Goal: Task Accomplishment & Management: Manage account settings

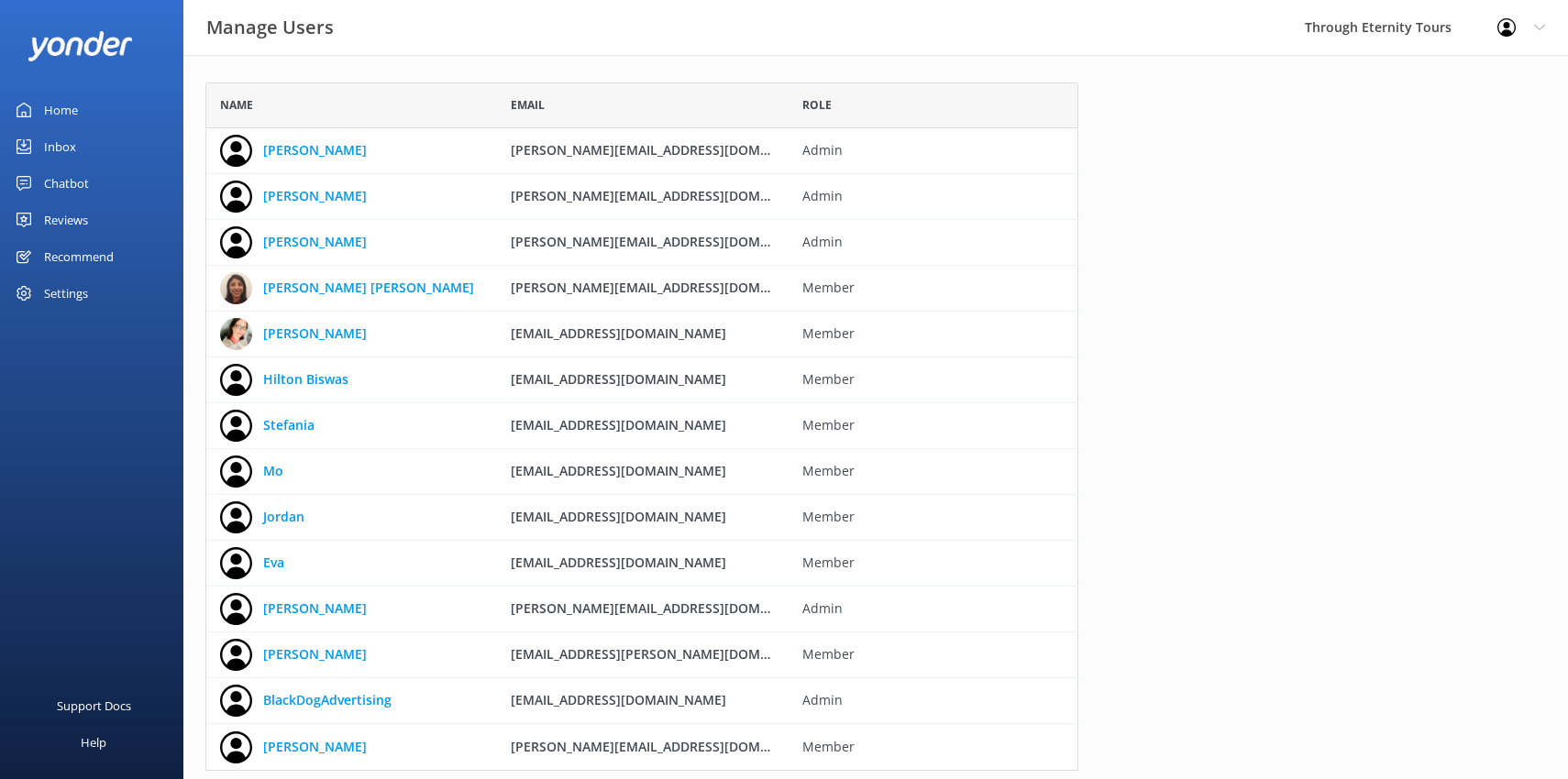
scroll to position [688, 873]
click at [278, 200] on link "[PERSON_NAME]" at bounding box center [315, 196] width 103 height 20
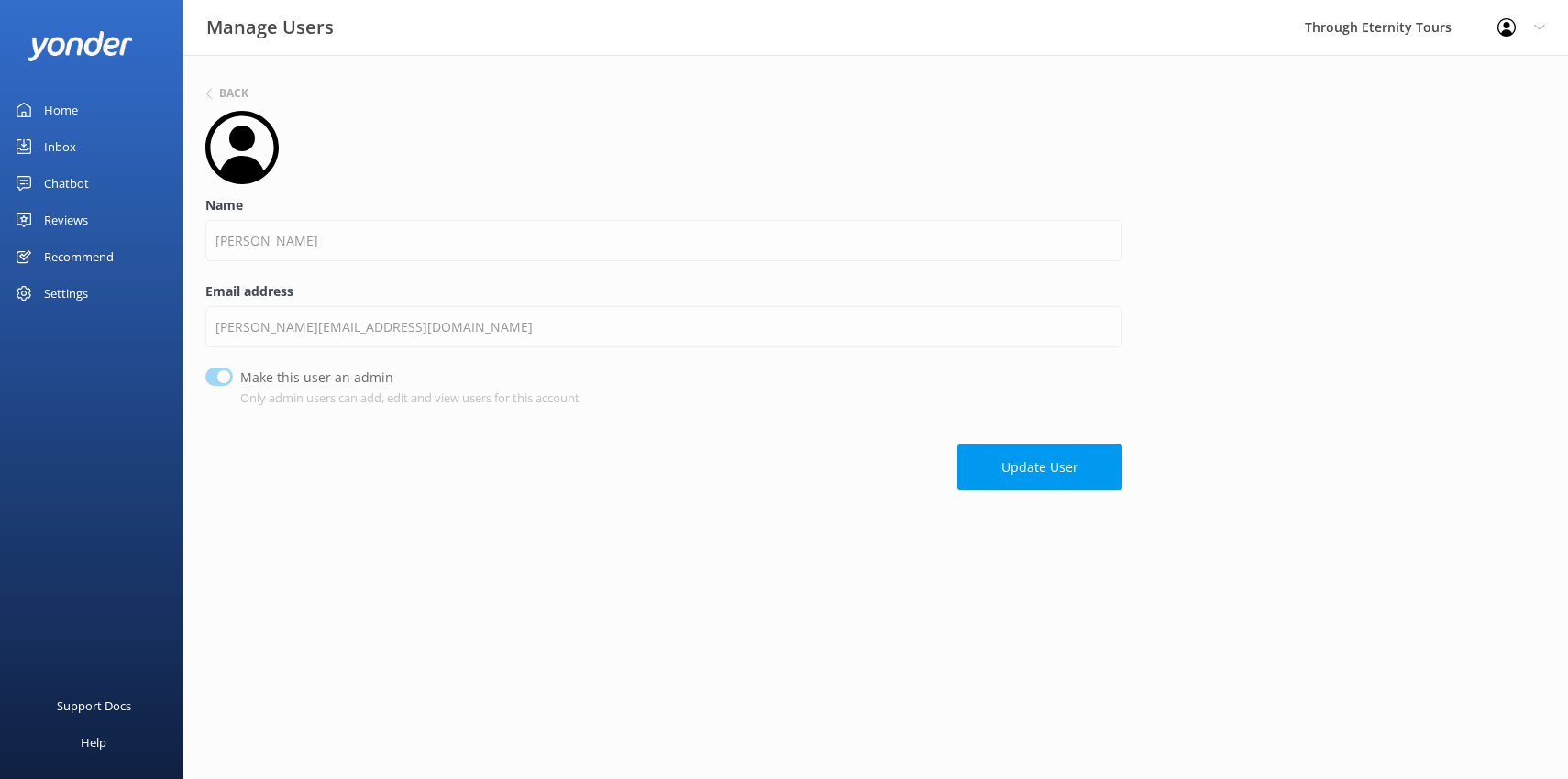
click at [54, 300] on div "Settings" at bounding box center [65, 293] width 44 height 37
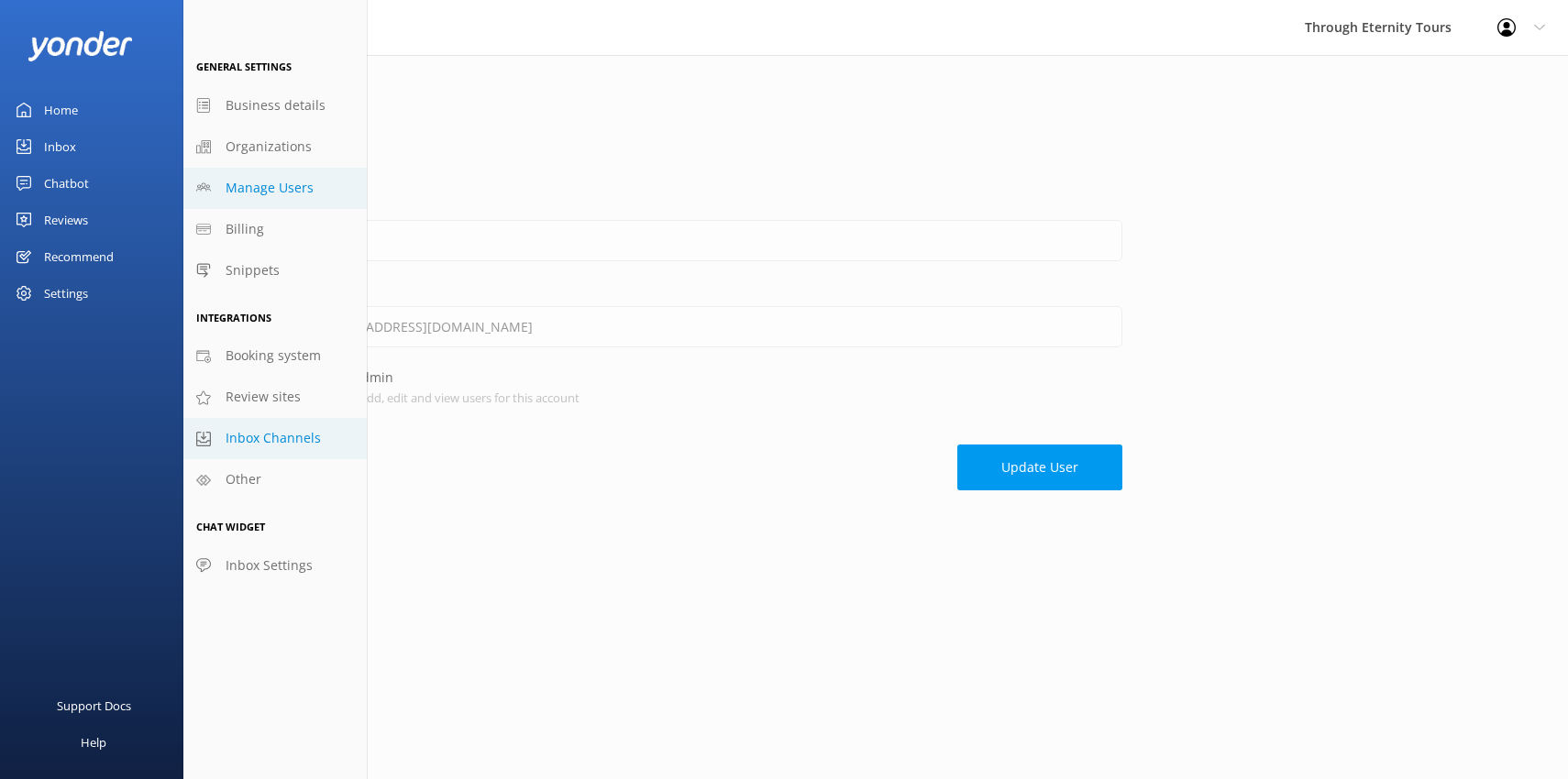
click at [301, 440] on span "Inbox Channels" at bounding box center [273, 438] width 96 height 20
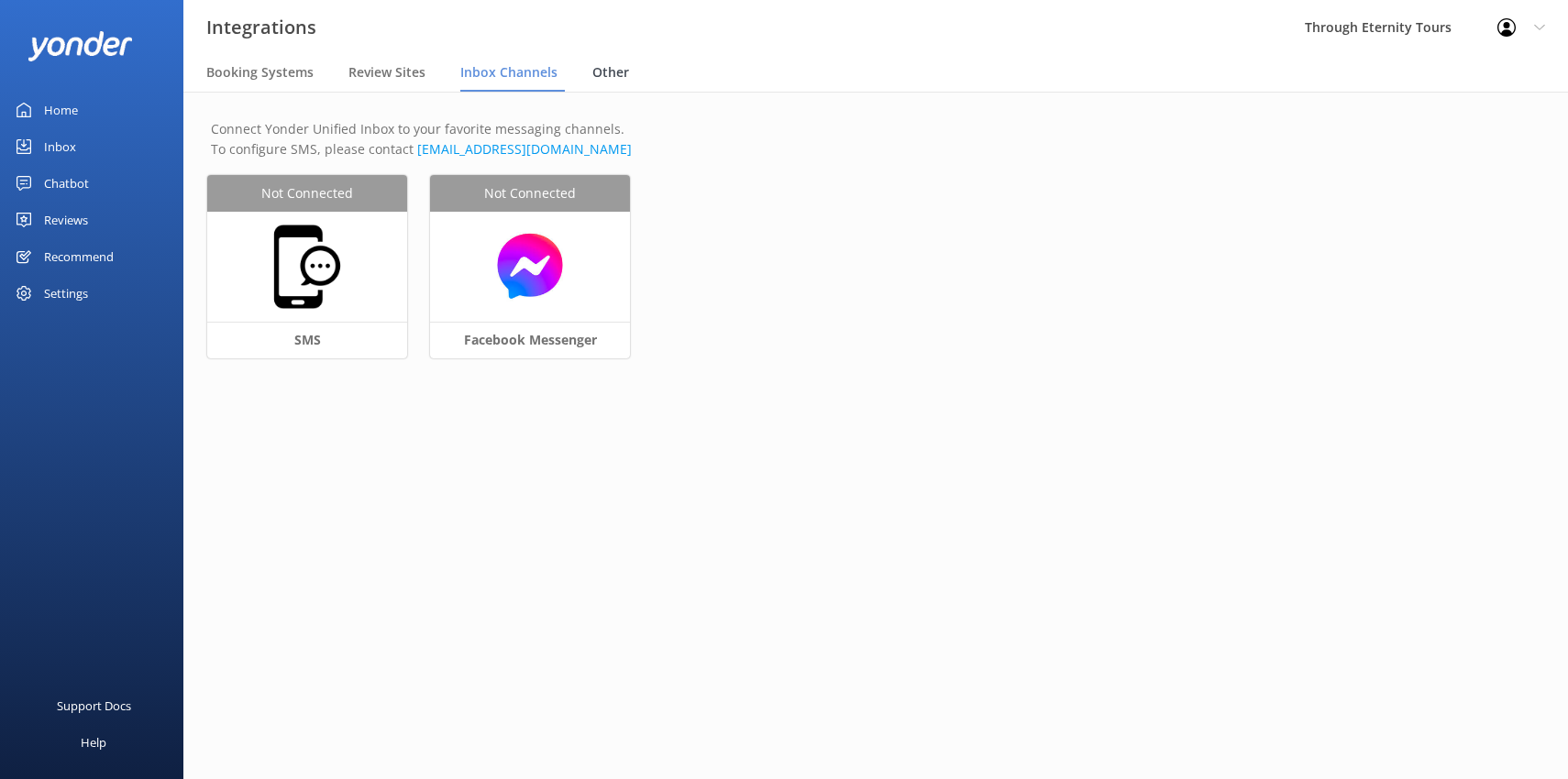
click at [609, 74] on span "Other" at bounding box center [611, 72] width 37 height 19
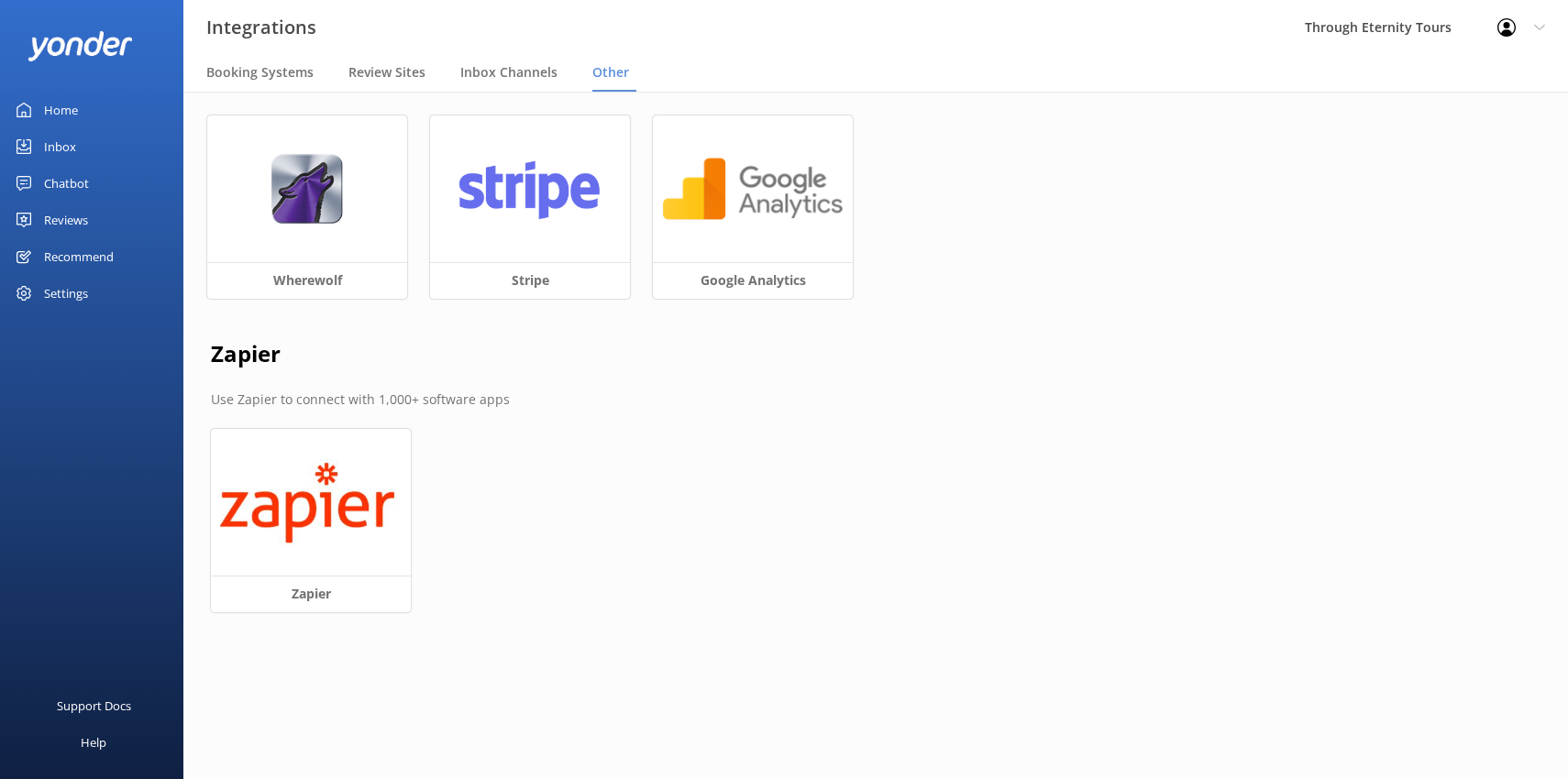
click at [76, 300] on div "Settings" at bounding box center [65, 293] width 44 height 37
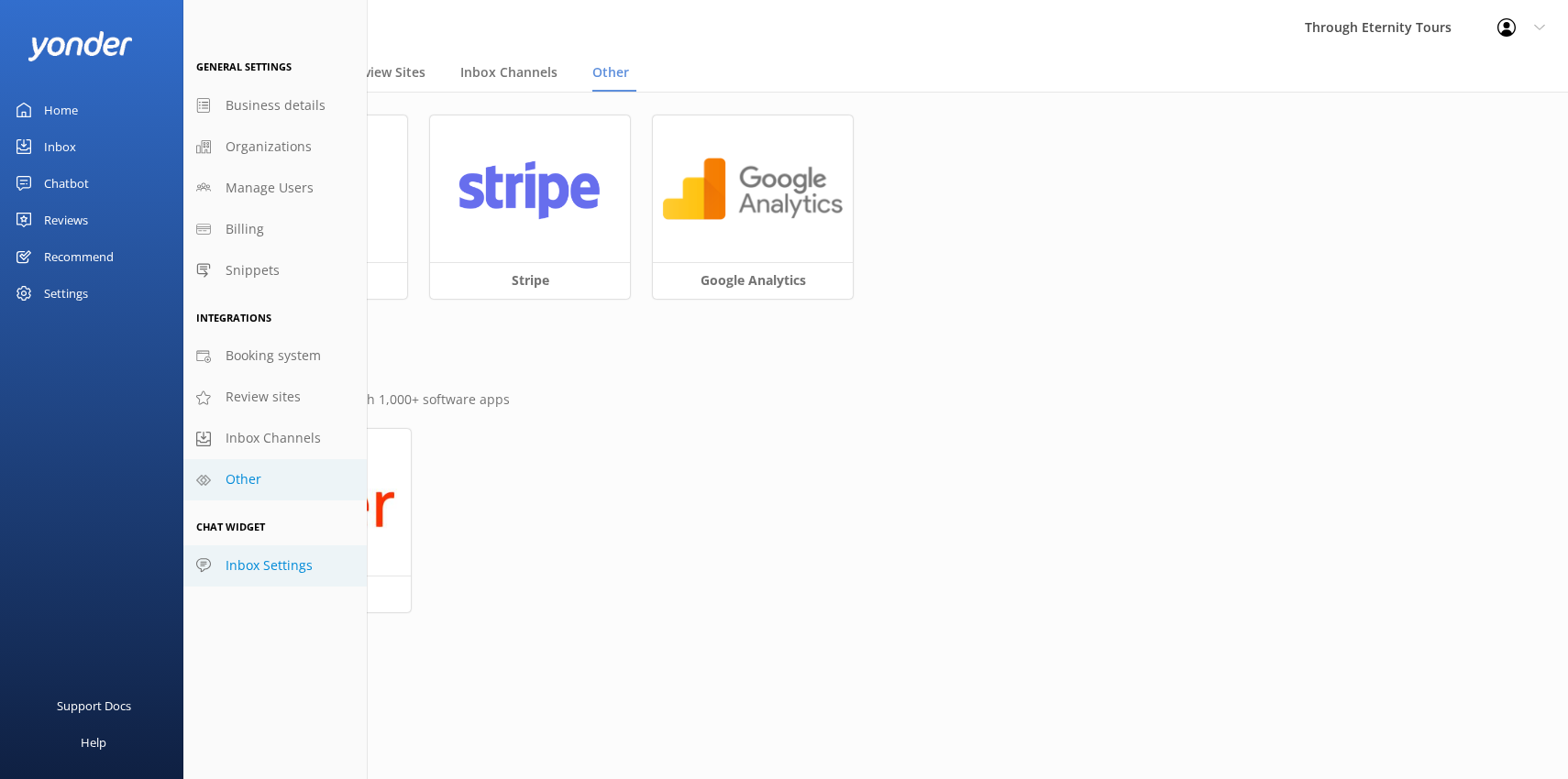
click at [287, 572] on span "Inbox Settings" at bounding box center [268, 565] width 87 height 20
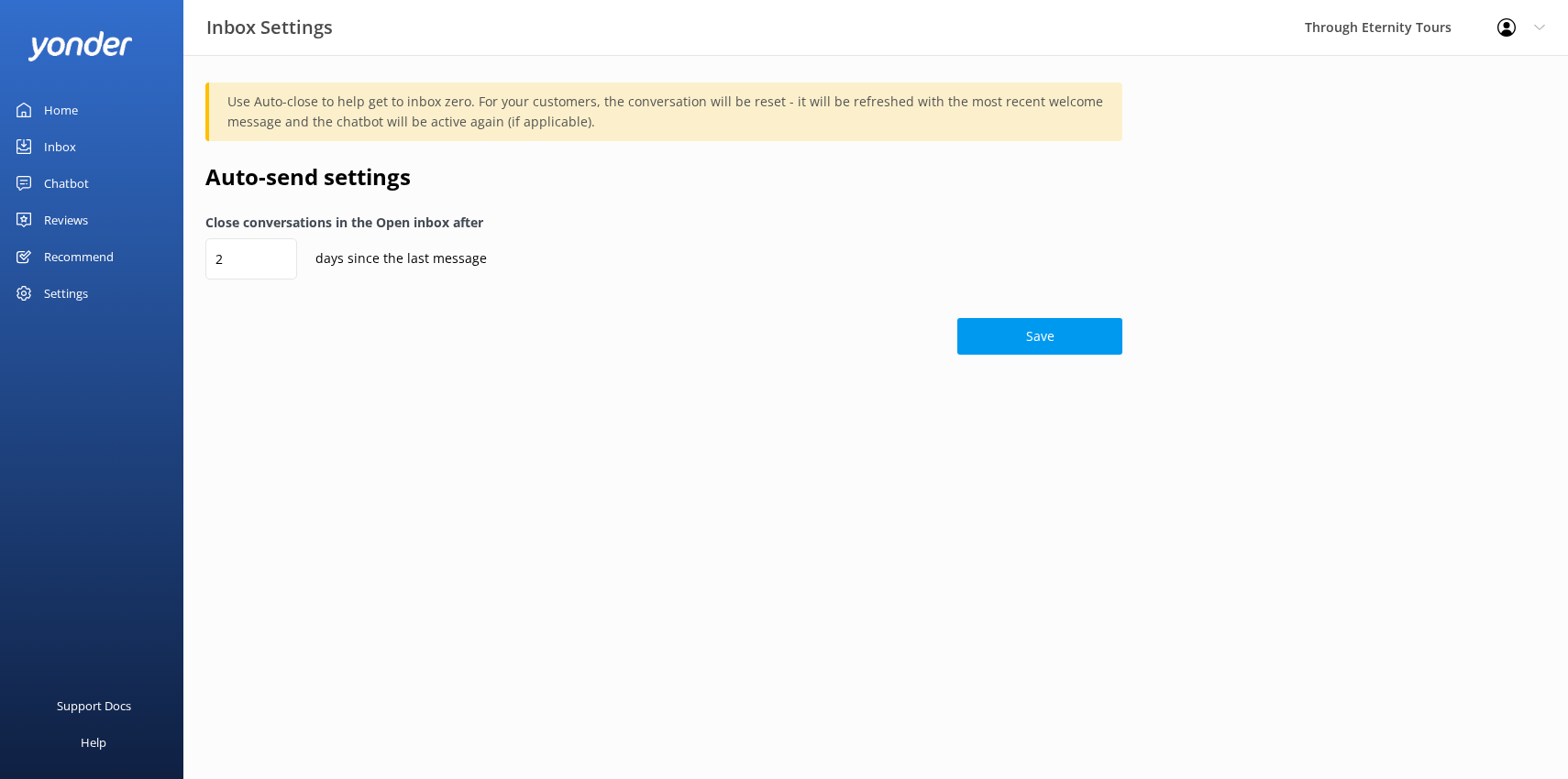
click at [84, 297] on div "Settings" at bounding box center [65, 293] width 44 height 37
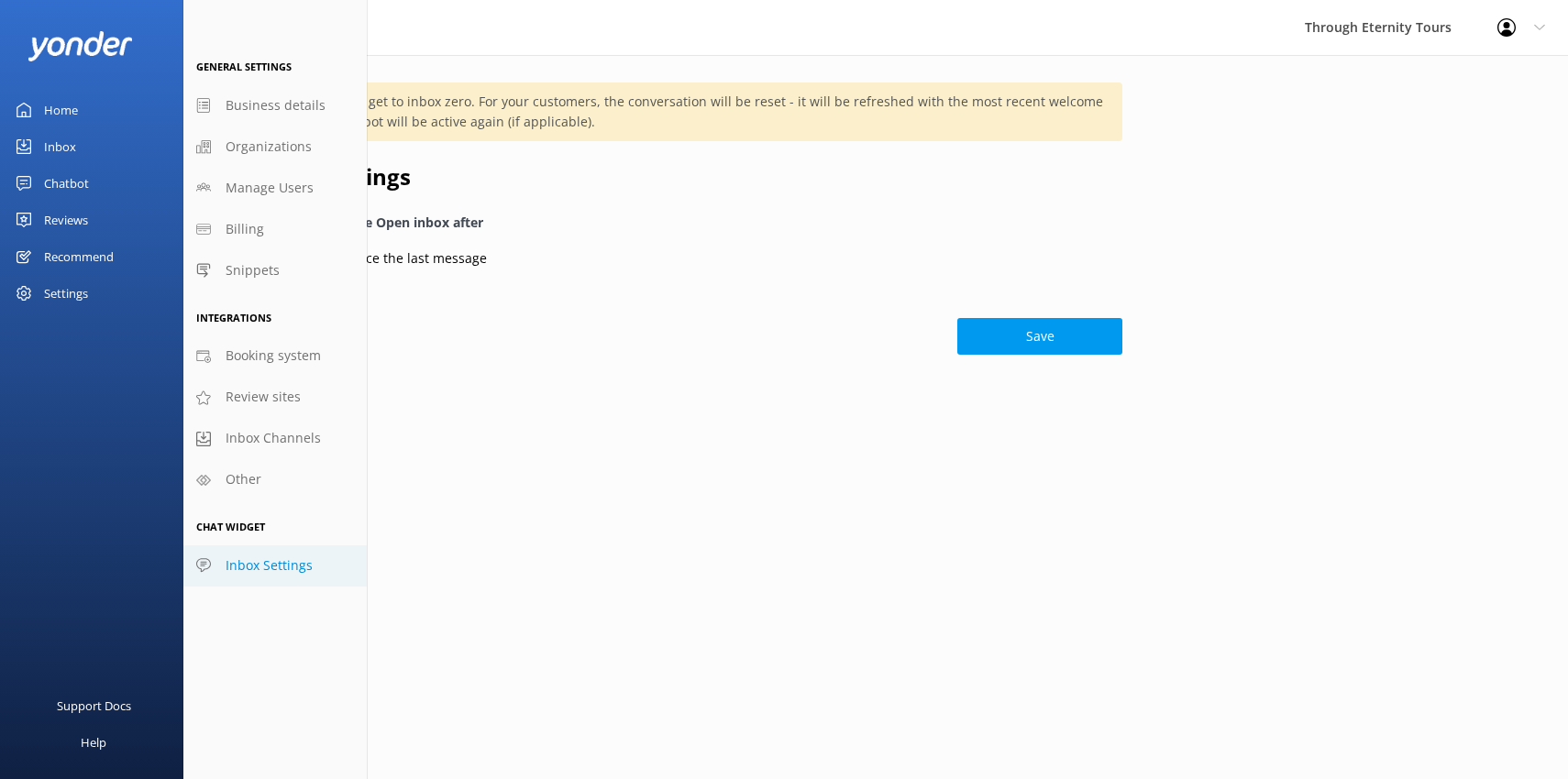
click at [67, 110] on div "Home" at bounding box center [60, 110] width 34 height 37
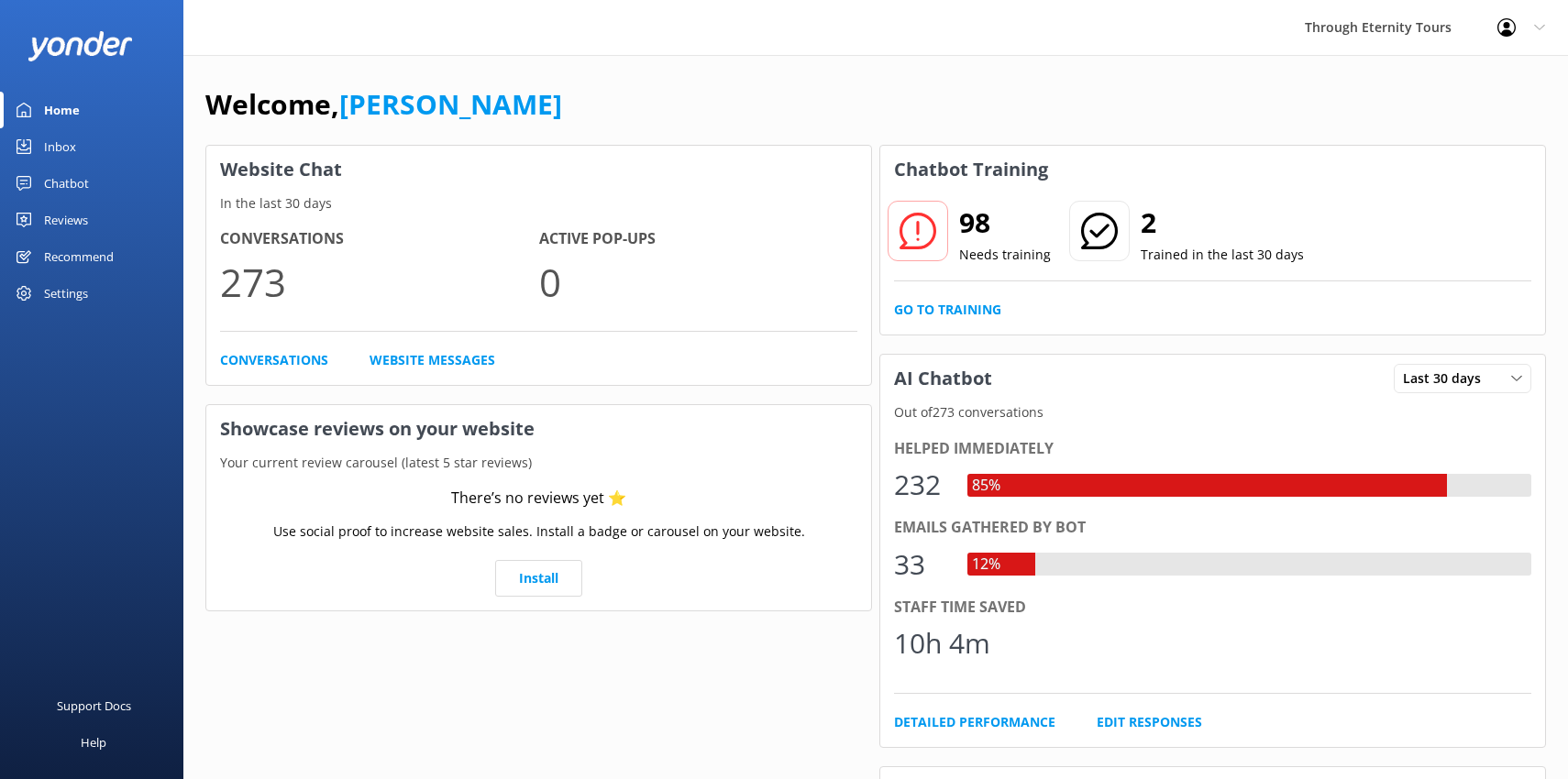
click at [1544, 31] on icon at bounding box center [1540, 27] width 11 height 11
click at [1464, 79] on link "Profile Settings" at bounding box center [1477, 77] width 183 height 46
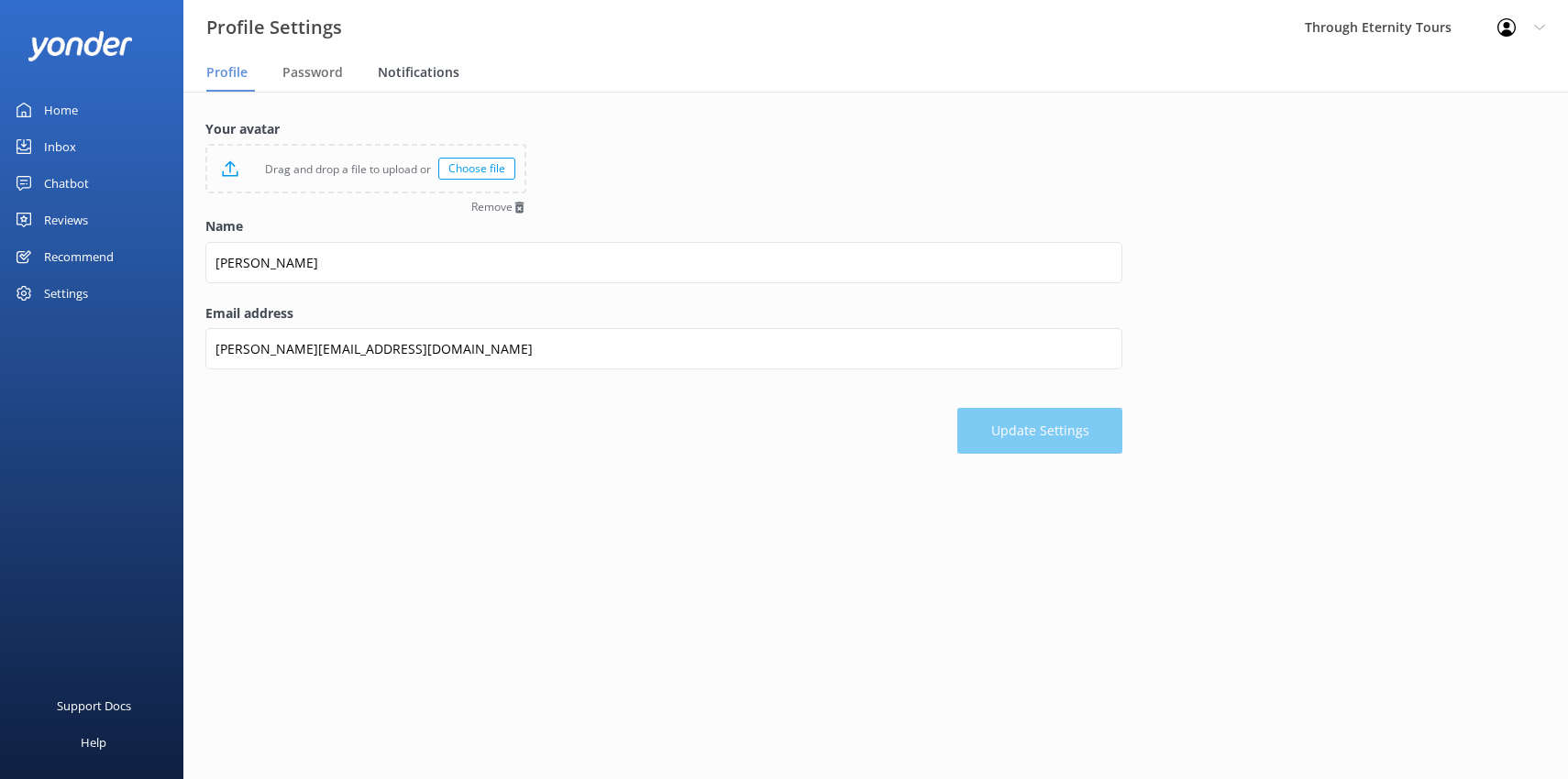
click at [439, 85] on div "Notifications" at bounding box center [422, 73] width 89 height 37
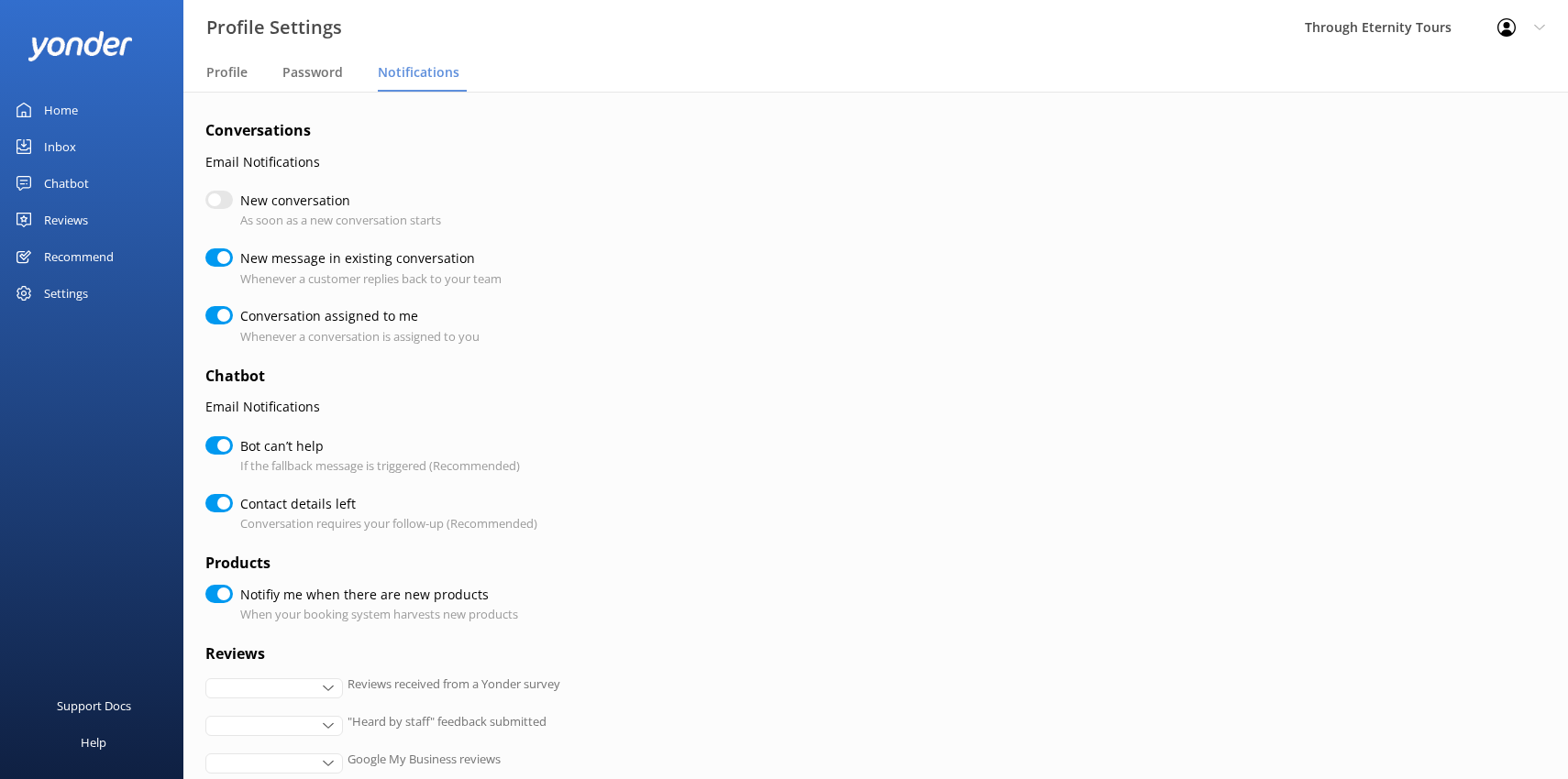
checkbox input "true"
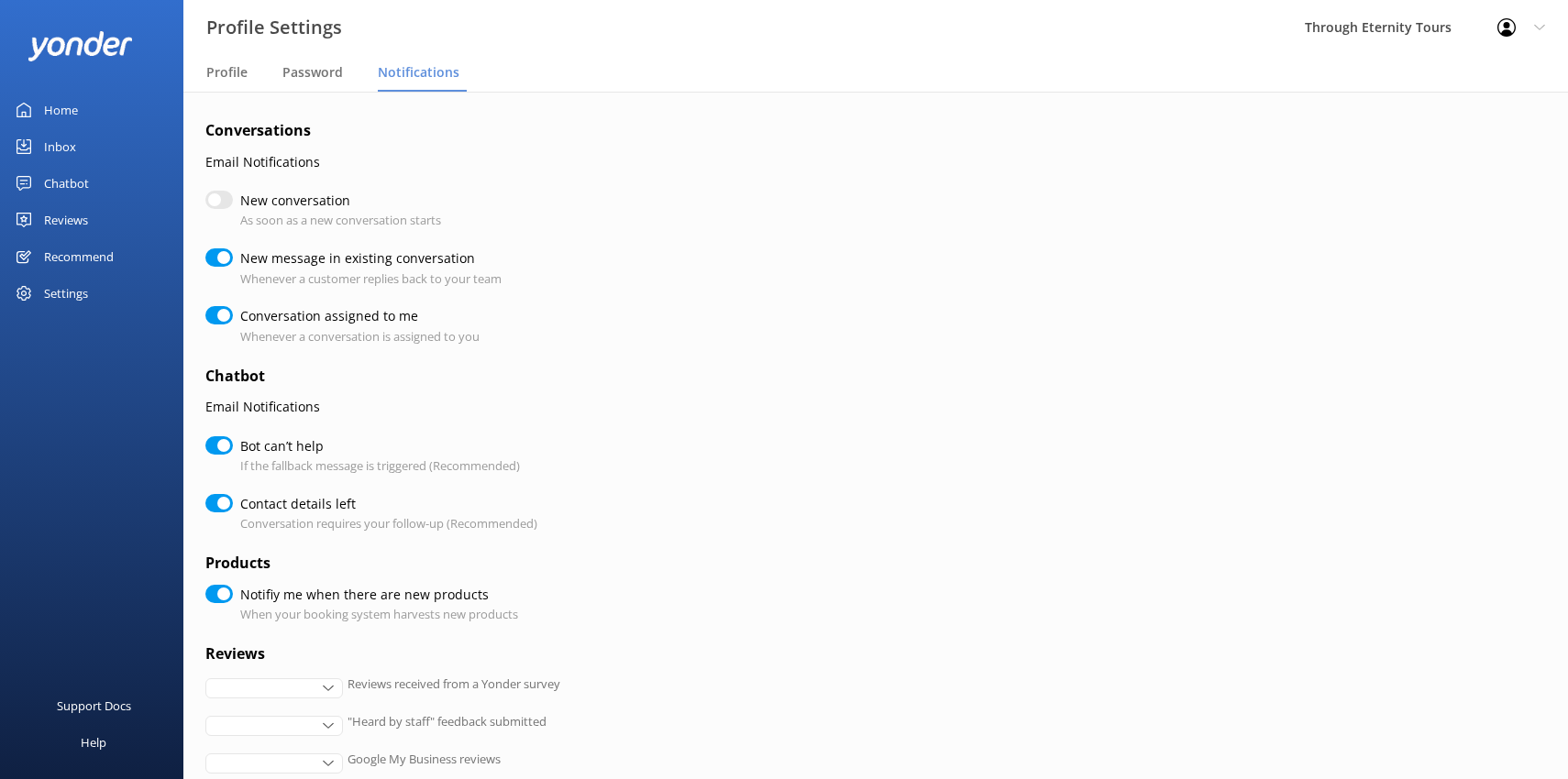
checkbox input "true"
click at [222, 254] on input "New message in existing conversation" at bounding box center [219, 257] width 27 height 19
checkbox input "false"
checkbox input "true"
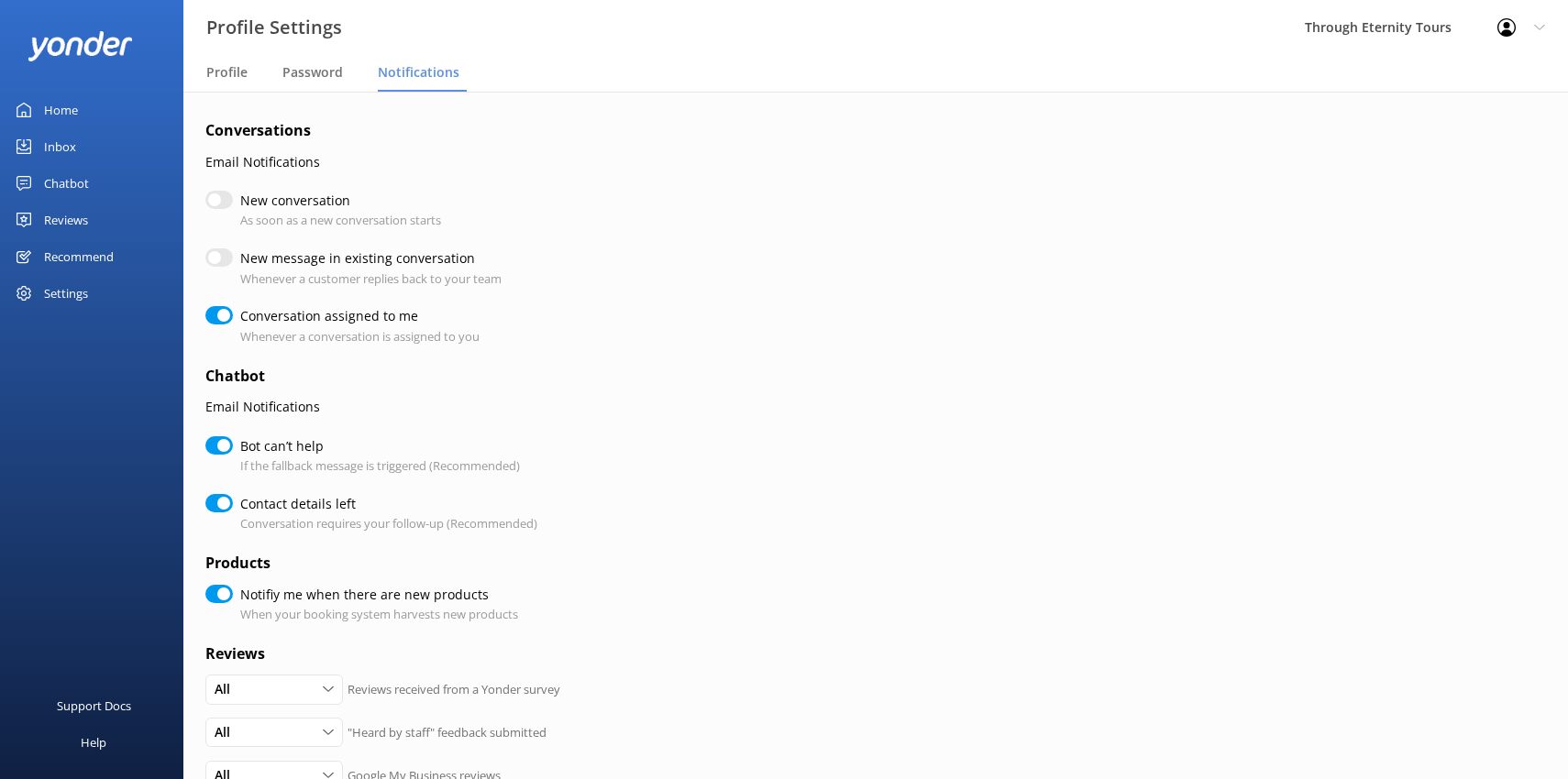
click at [216, 317] on input "Conversation assigned to me" at bounding box center [219, 315] width 27 height 19
checkbox input "false"
checkbox input "true"
click at [226, 437] on input "Bot can’t help" at bounding box center [219, 446] width 27 height 19
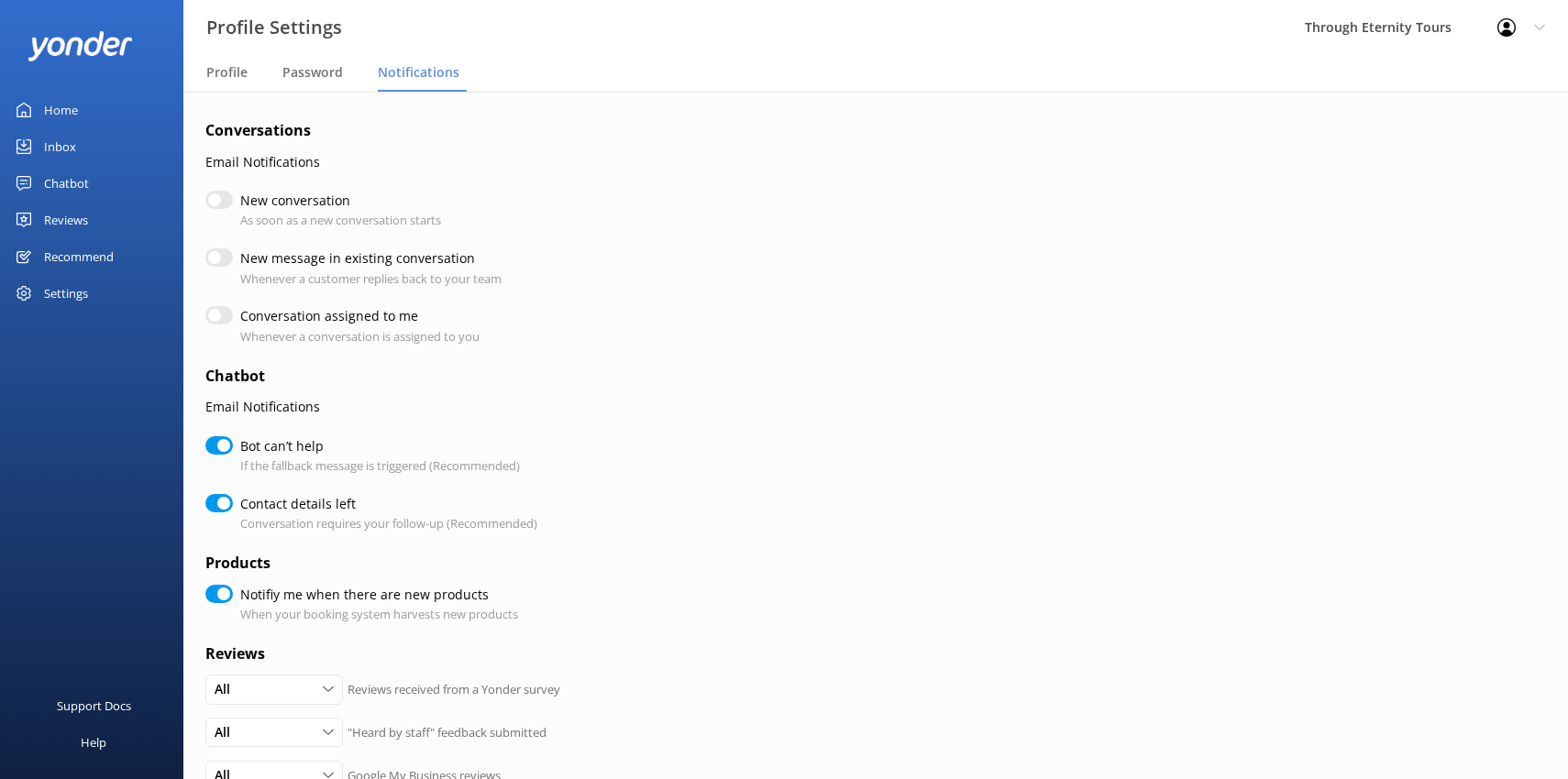
checkbox input "false"
checkbox input "true"
click at [225, 502] on input "Contact details left" at bounding box center [219, 503] width 27 height 19
checkbox input "false"
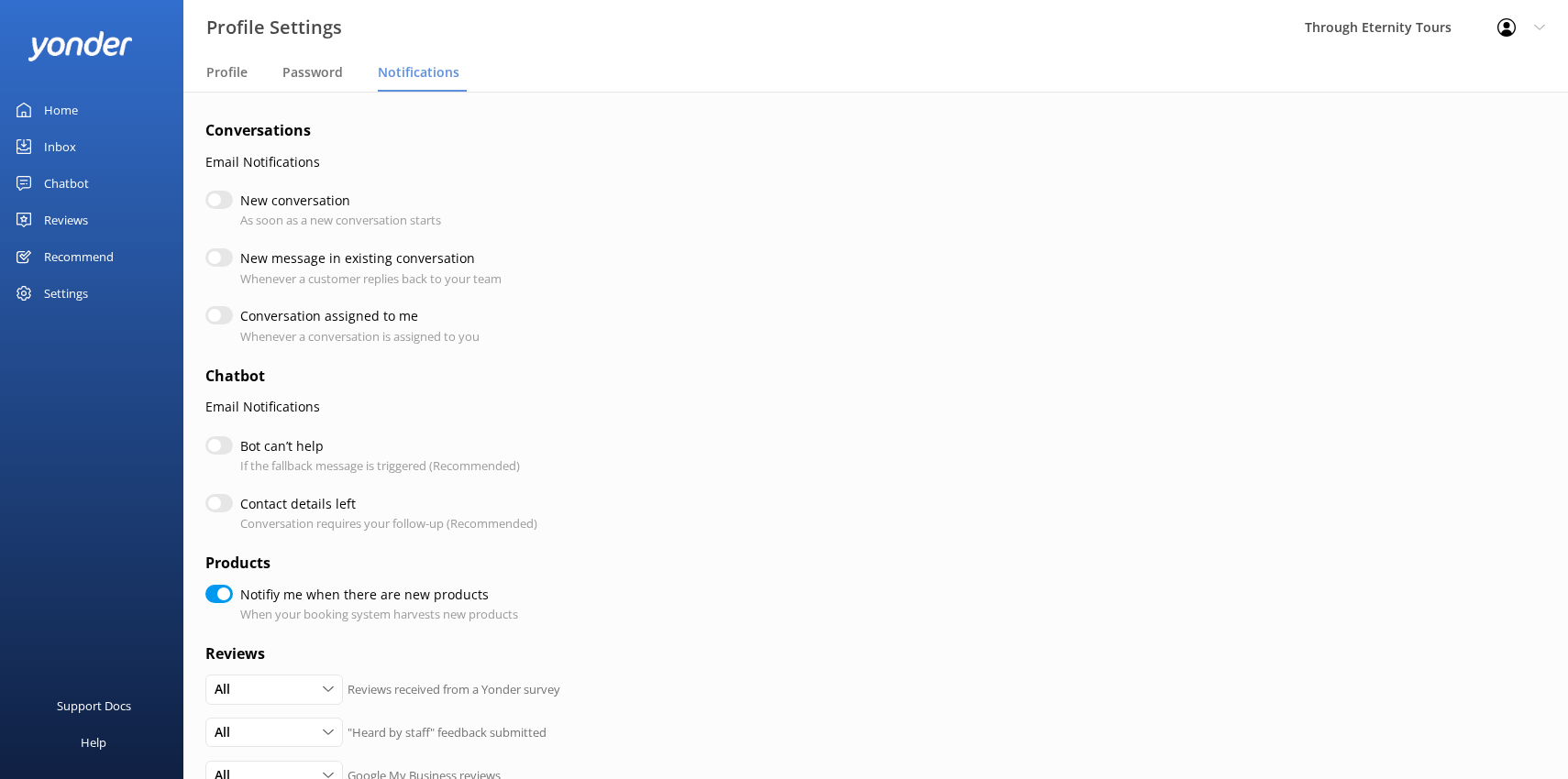
checkbox input "true"
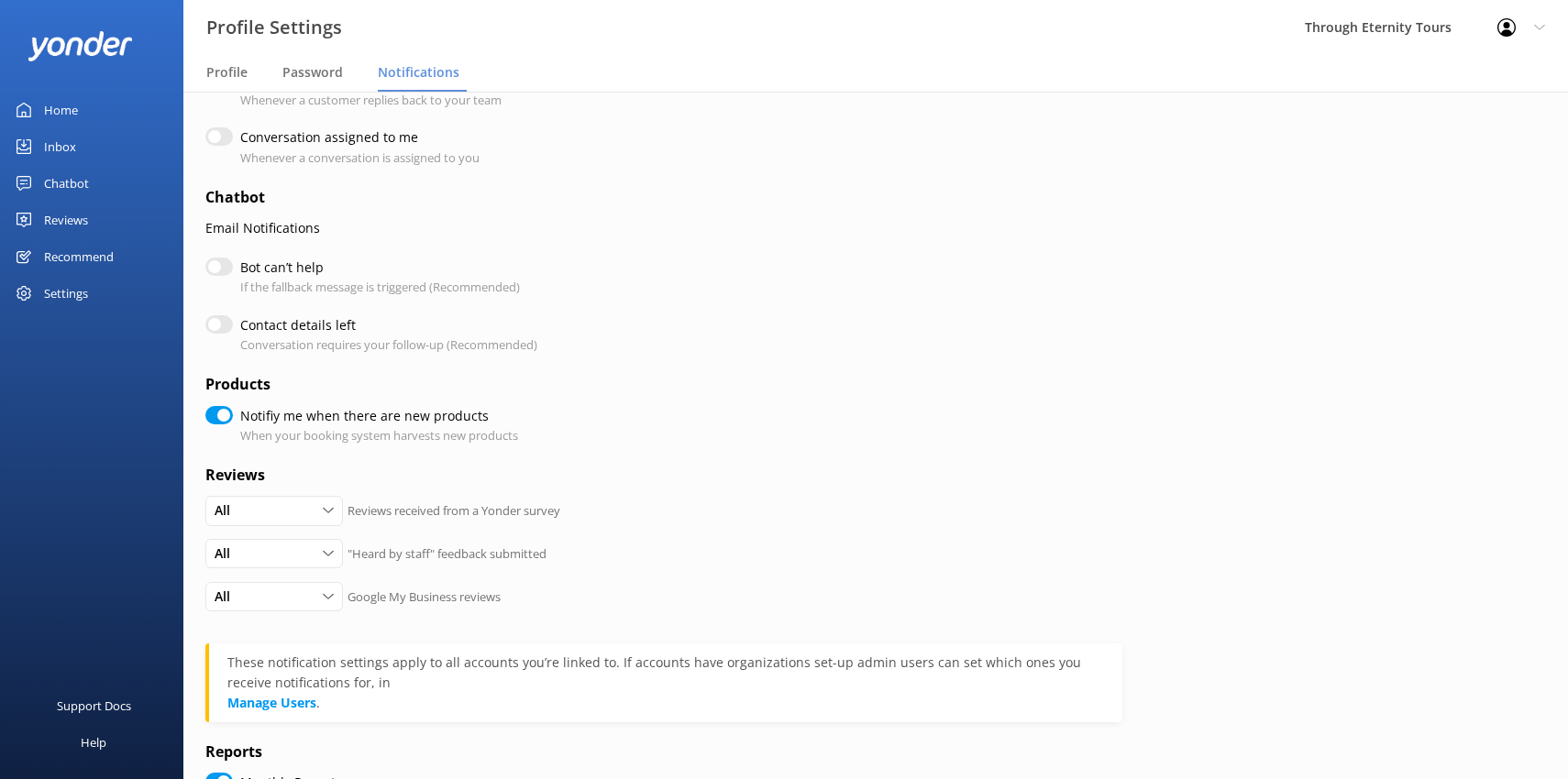
scroll to position [209, 0]
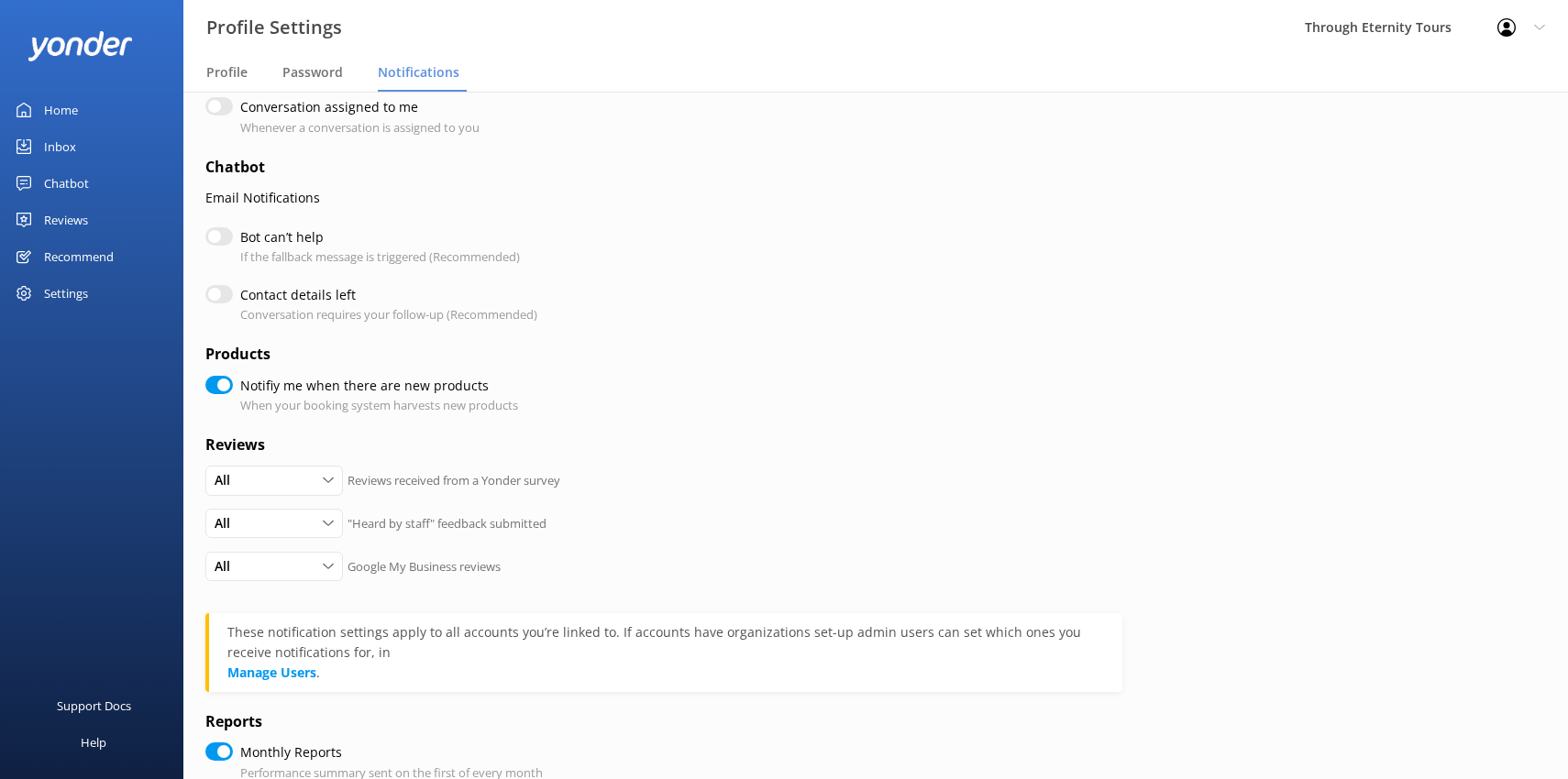
click at [224, 385] on input "Notifiy me when there are new products" at bounding box center [219, 385] width 27 height 19
checkbox input "false"
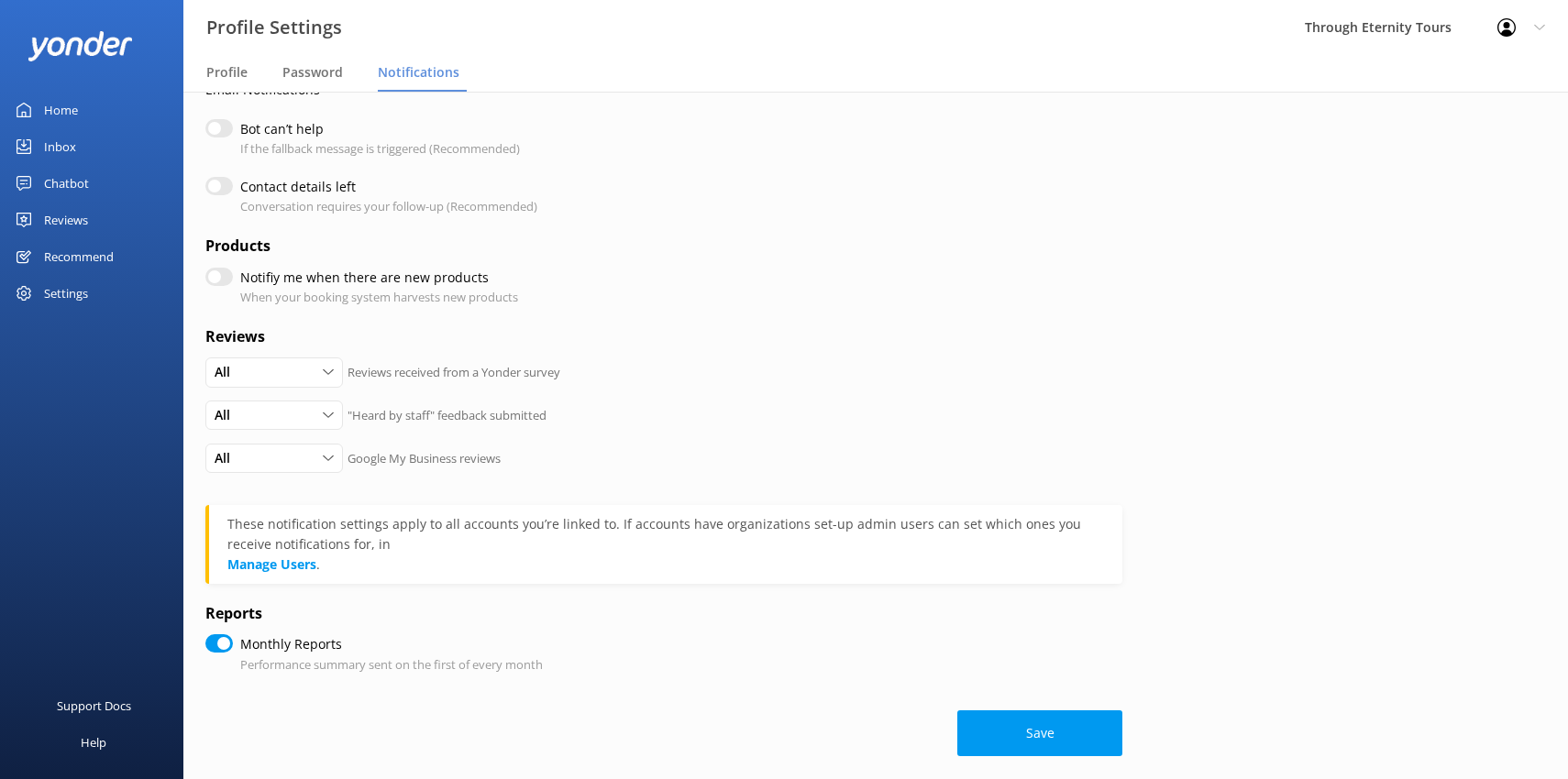
scroll to position [332, 0]
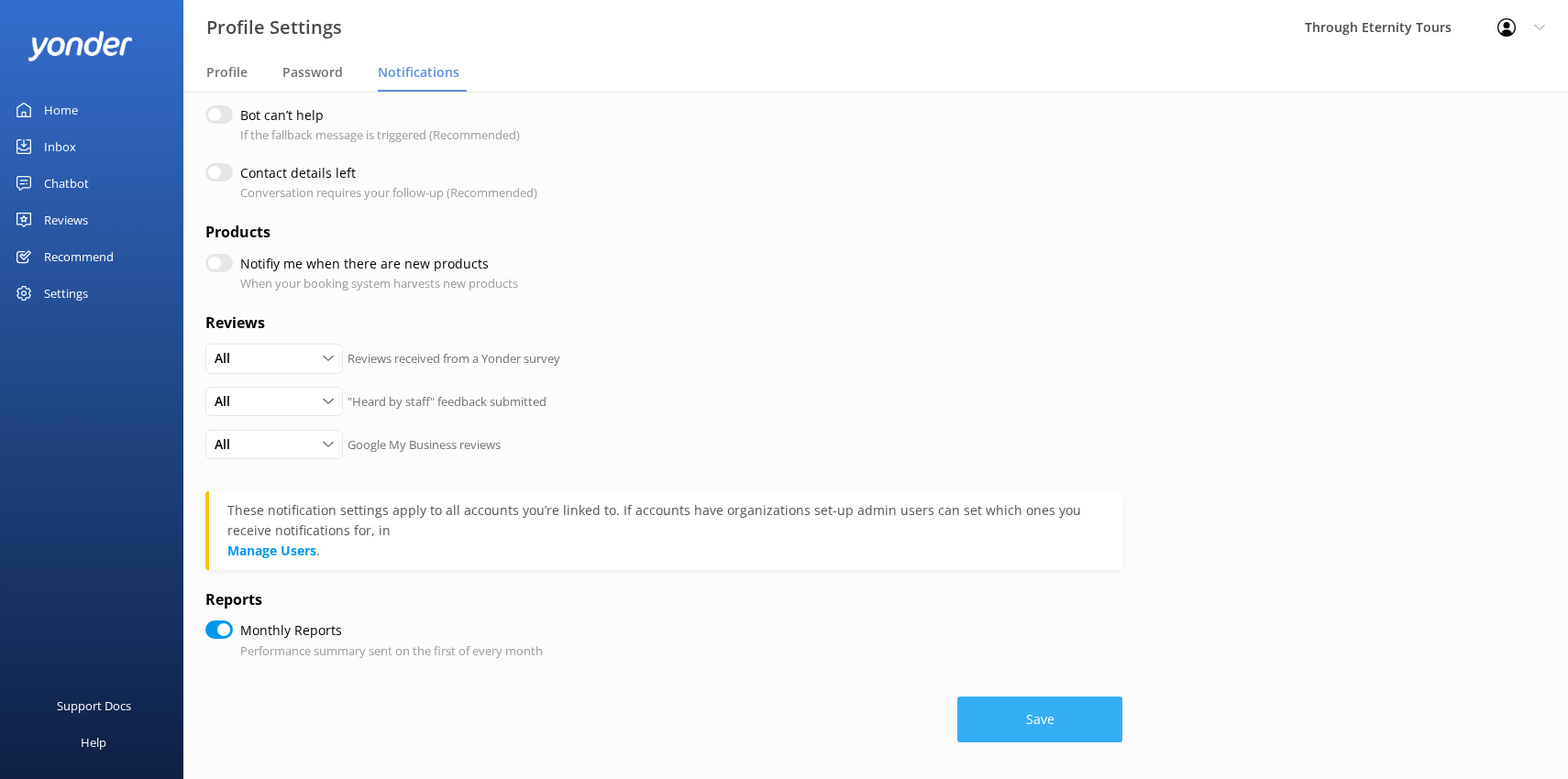
click at [1028, 712] on button "Save" at bounding box center [1039, 720] width 165 height 46
checkbox input "true"
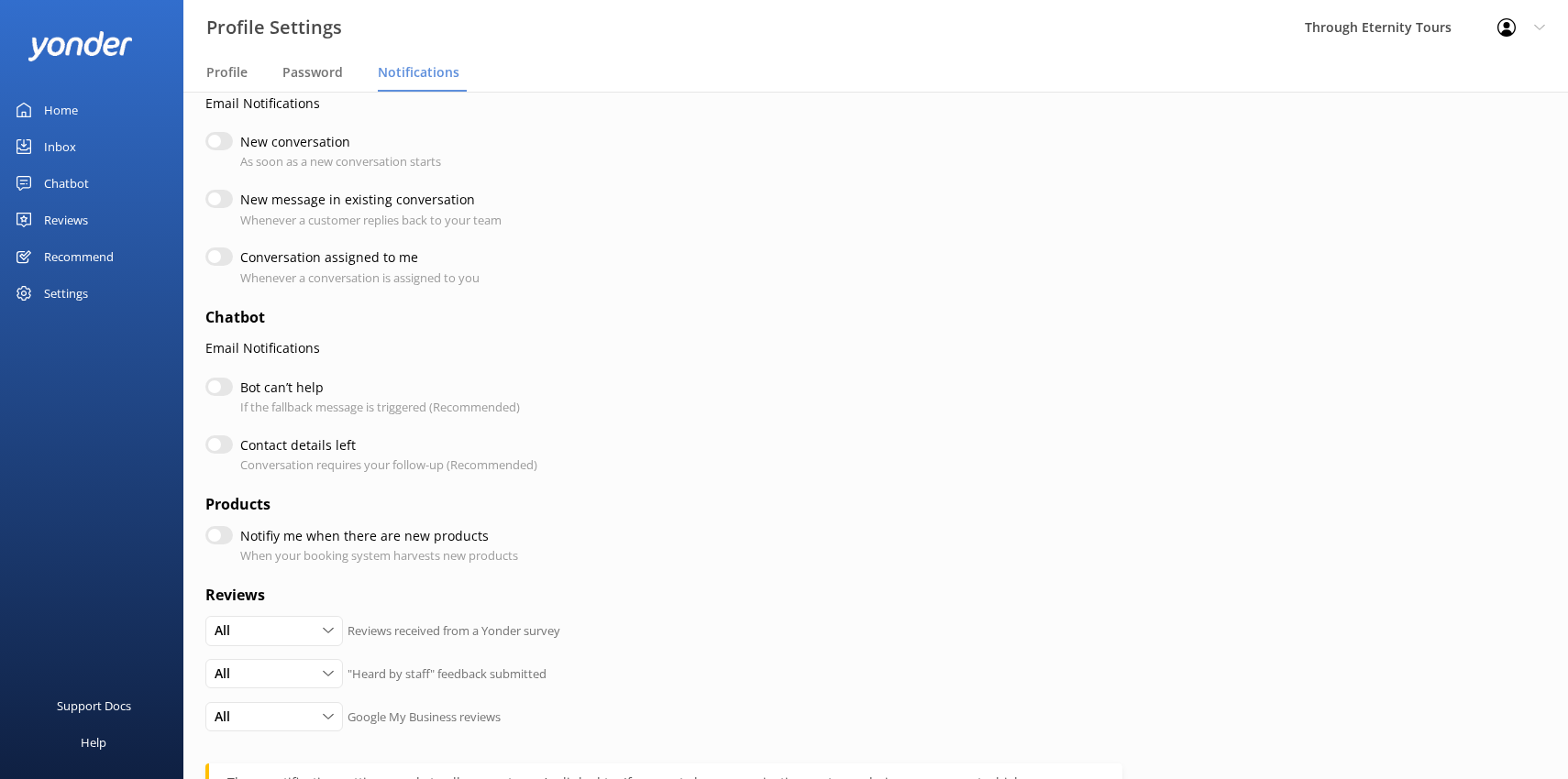
scroll to position [0, 0]
